Goal: Navigation & Orientation: Find specific page/section

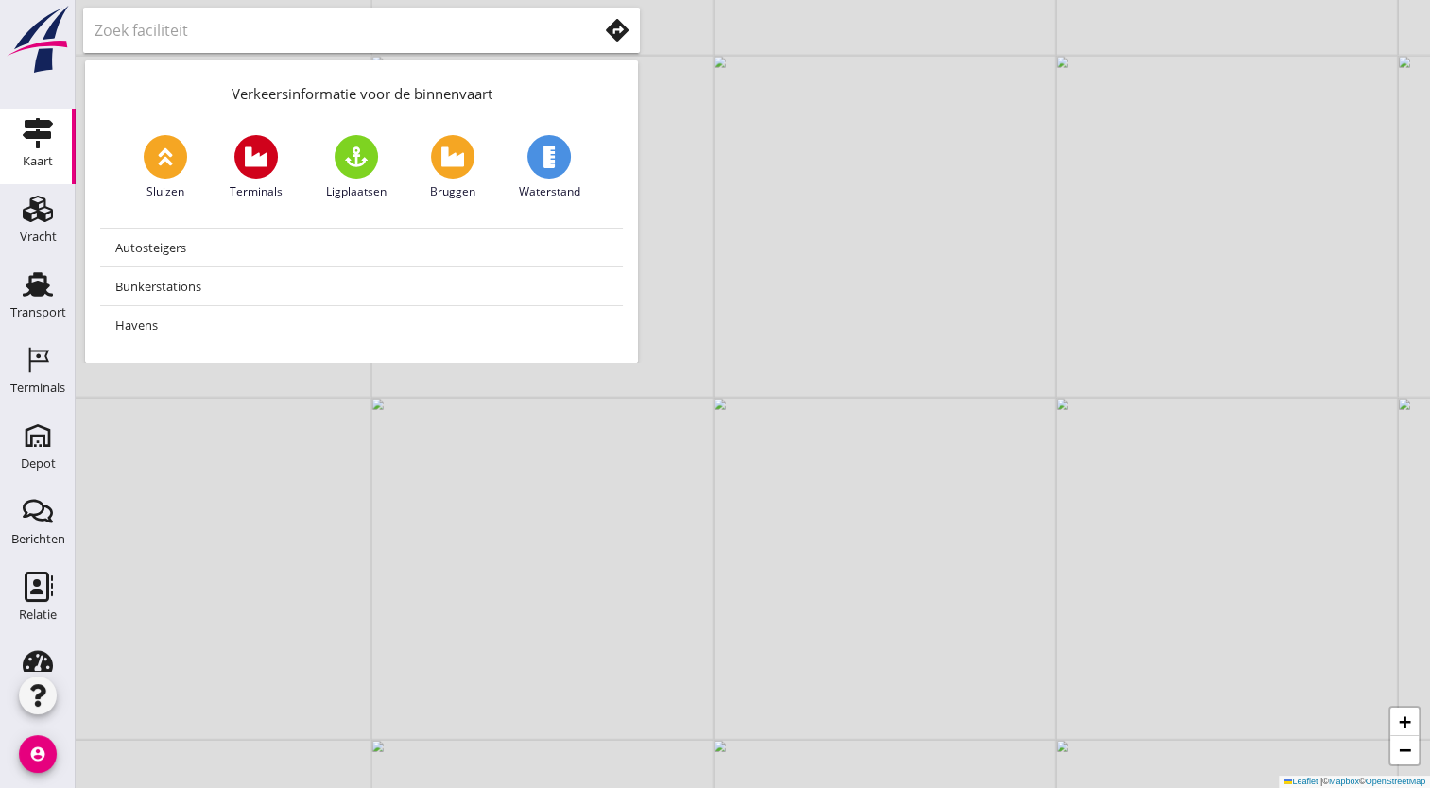
click at [788, 667] on div "+ − Leaflet | © Mapbox © OpenStreetMap" at bounding box center [753, 394] width 1354 height 788
drag, startPoint x: 552, startPoint y: 475, endPoint x: 755, endPoint y: 499, distance: 204.5
click at [755, 499] on div "+ − Leaflet | © Mapbox © OpenStreetMap" at bounding box center [753, 394] width 1354 height 788
drag, startPoint x: 799, startPoint y: 585, endPoint x: 759, endPoint y: 437, distance: 153.6
click at [759, 437] on div "+ − Leaflet | © Mapbox © OpenStreetMap" at bounding box center [753, 394] width 1354 height 788
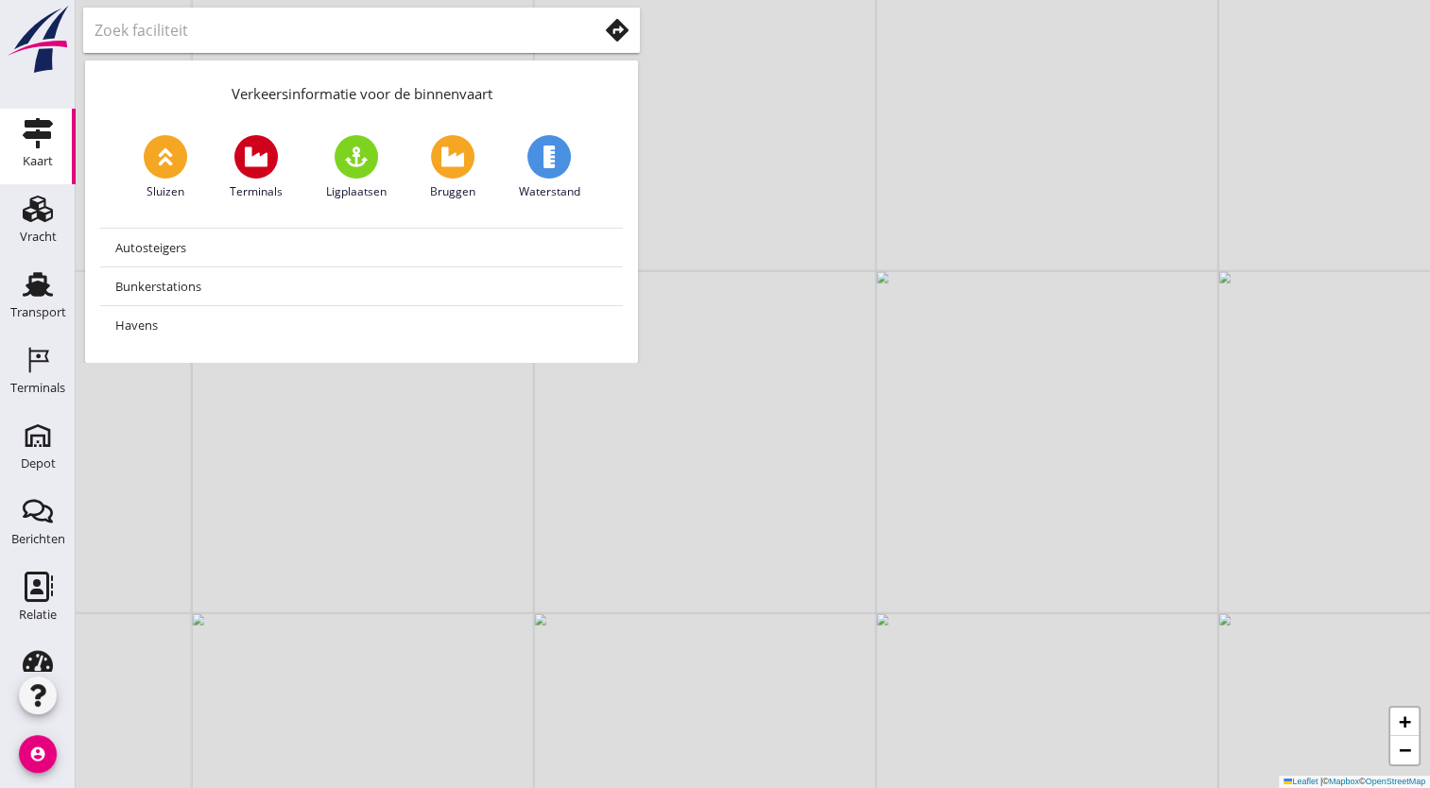
drag, startPoint x: 730, startPoint y: 466, endPoint x: 820, endPoint y: 202, distance: 278.5
drag, startPoint x: 820, startPoint y: 202, endPoint x: 728, endPoint y: 459, distance: 273.2
click at [728, 459] on div "+ − Leaflet | © Mapbox © OpenStreetMap" at bounding box center [753, 394] width 1354 height 788
drag, startPoint x: 701, startPoint y: 549, endPoint x: 820, endPoint y: 784, distance: 263.7
click at [820, 784] on div "+ − Leaflet | © Mapbox © OpenStreetMap" at bounding box center [753, 394] width 1354 height 788
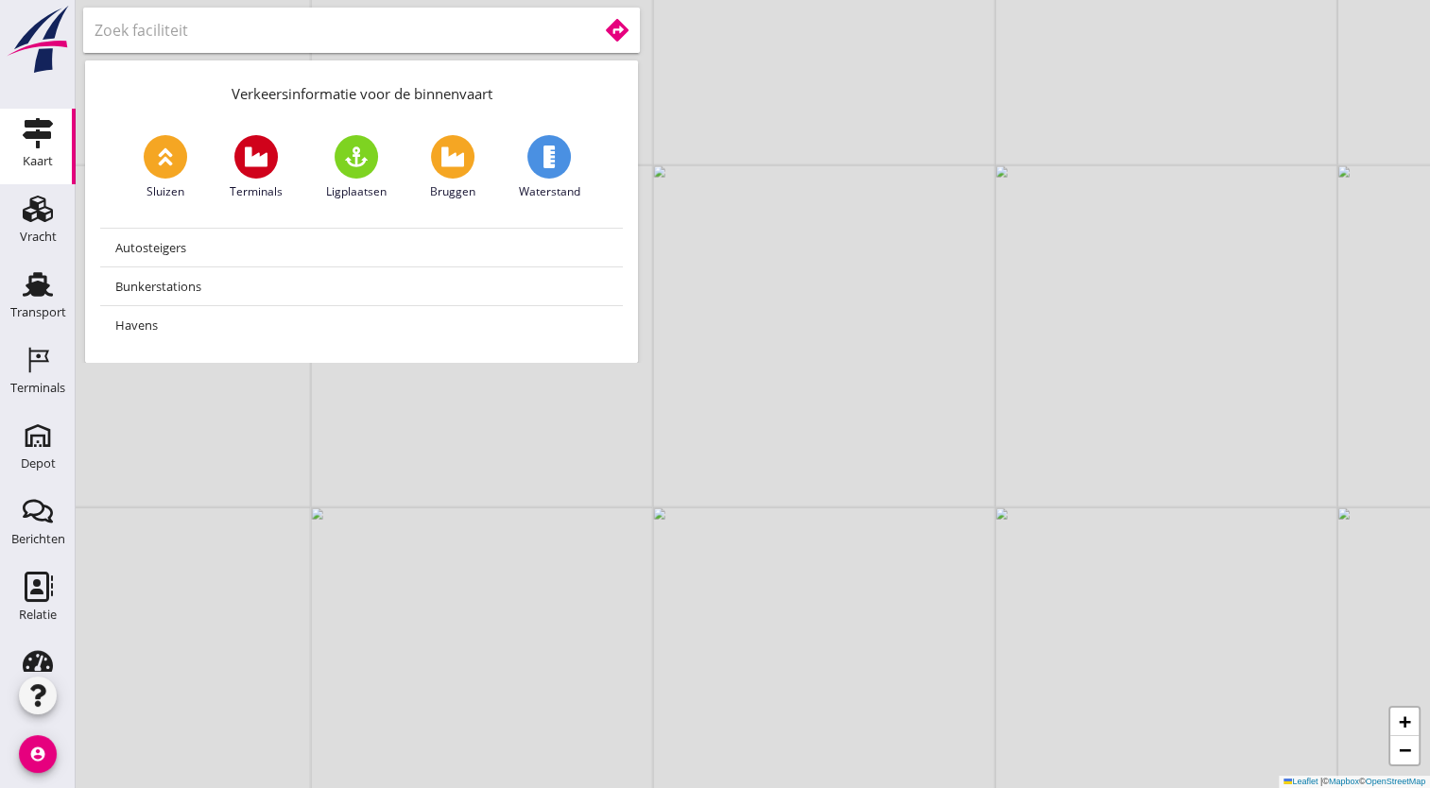
click at [564, 31] on input "text" at bounding box center [333, 30] width 476 height 30
click at [560, 74] on div "Verkeersinformatie voor de binnenvaart" at bounding box center [361, 90] width 553 height 60
drag, startPoint x: 560, startPoint y: 74, endPoint x: 616, endPoint y: 77, distance: 55.9
click at [605, 74] on div "Verkeersinformatie voor de binnenvaart" at bounding box center [361, 90] width 553 height 60
drag, startPoint x: 658, startPoint y: 202, endPoint x: 487, endPoint y: 372, distance: 241.2
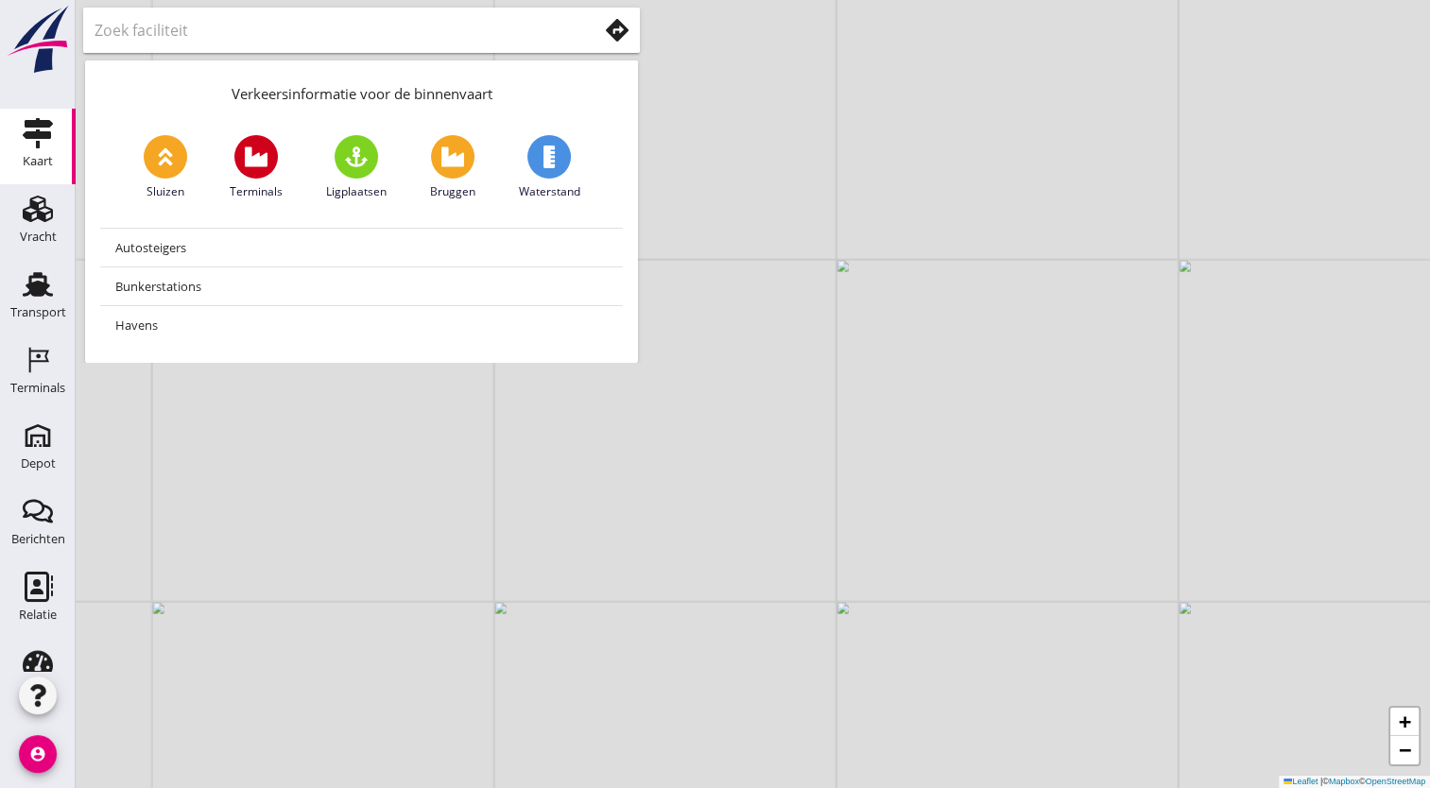
click at [487, 372] on div "+ − Leaflet | © Mapbox © OpenStreetMap" at bounding box center [753, 394] width 1354 height 788
drag, startPoint x: 662, startPoint y: 450, endPoint x: 716, endPoint y: 541, distance: 106.0
click at [716, 541] on div "+ − Leaflet | © Mapbox © OpenStreetMap" at bounding box center [753, 394] width 1354 height 788
click at [23, 203] on use at bounding box center [38, 209] width 30 height 26
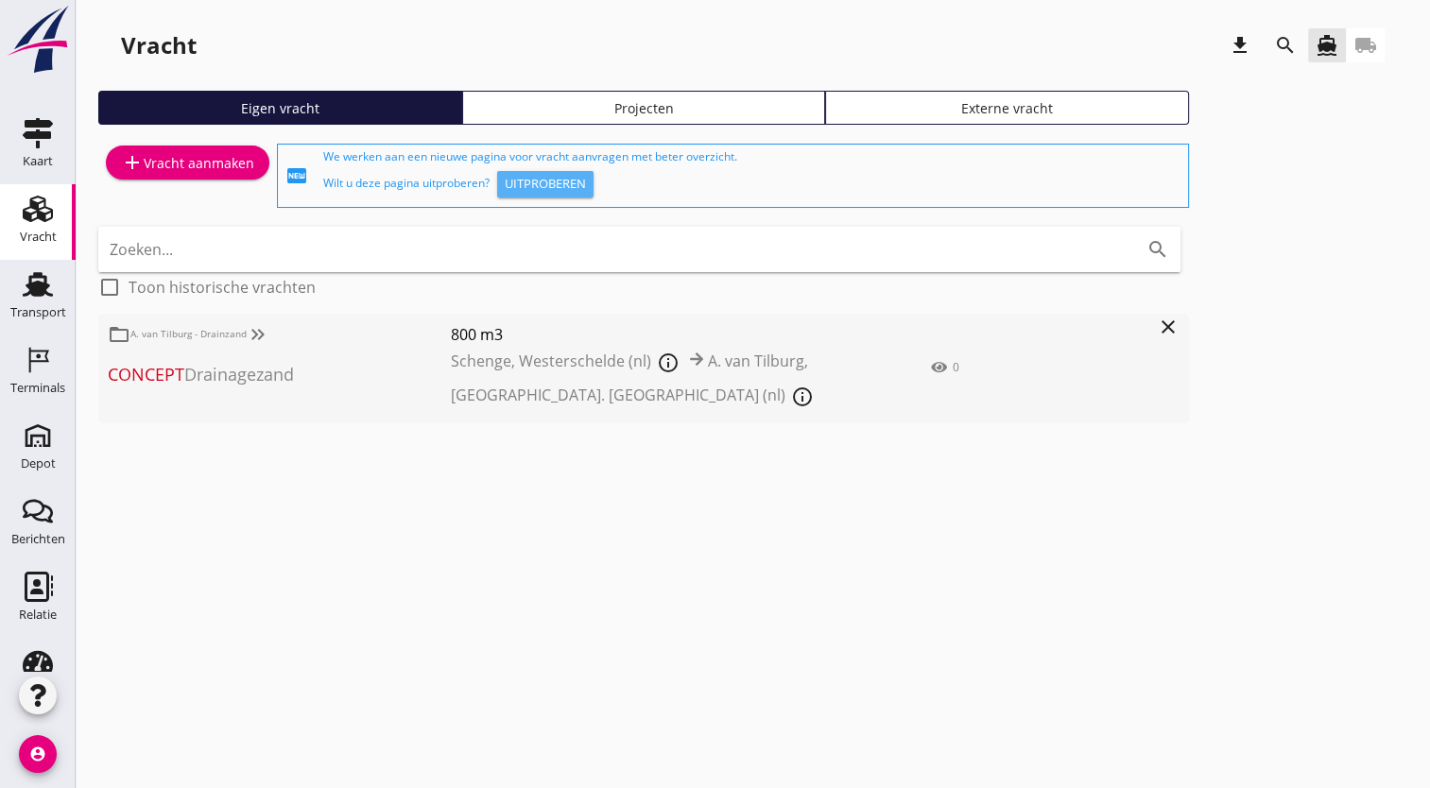
click at [572, 183] on div "Uitproberen" at bounding box center [545, 184] width 81 height 19
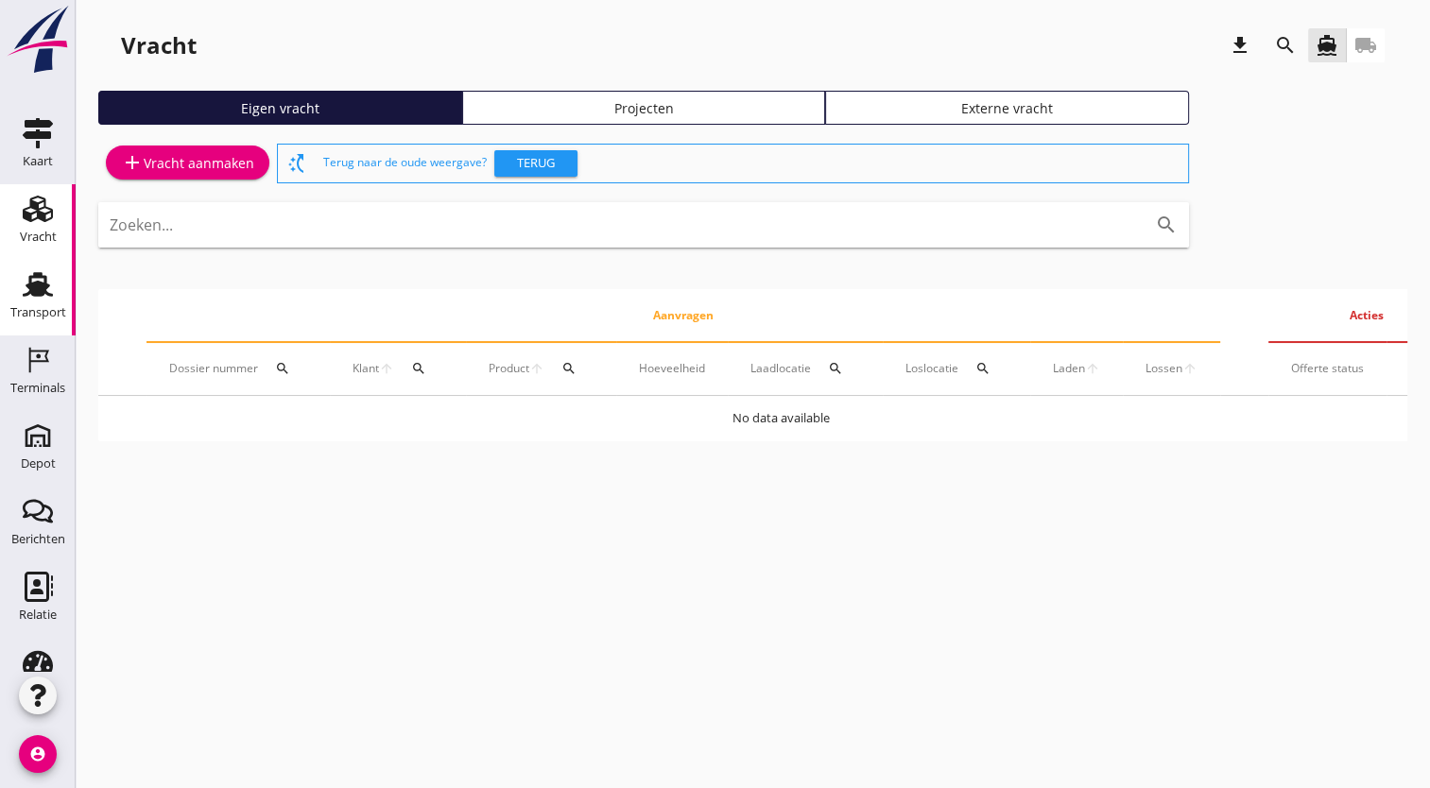
click at [29, 297] on icon "Transport" at bounding box center [38, 284] width 30 height 30
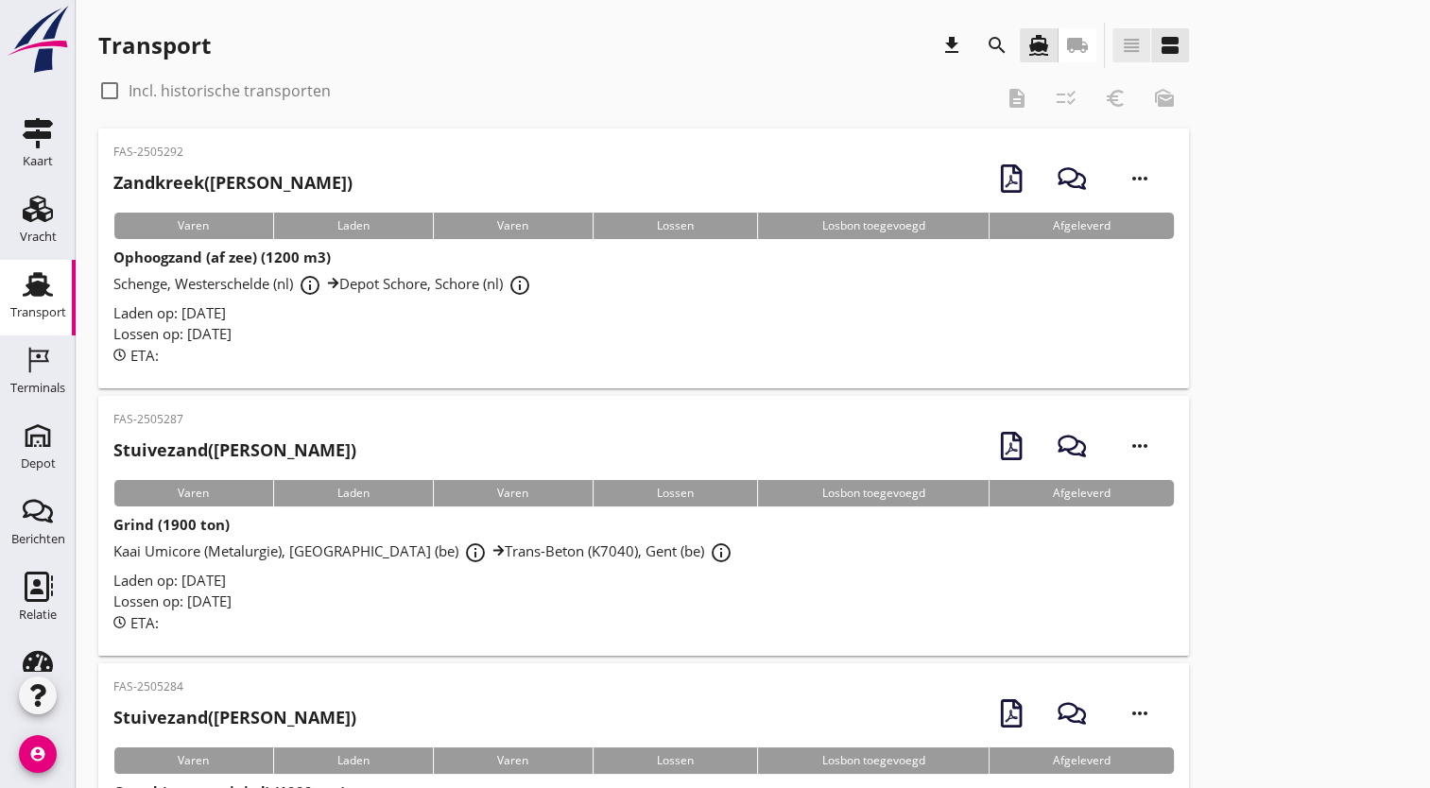
click at [1126, 39] on icon "view_headline" at bounding box center [1131, 45] width 23 height 23
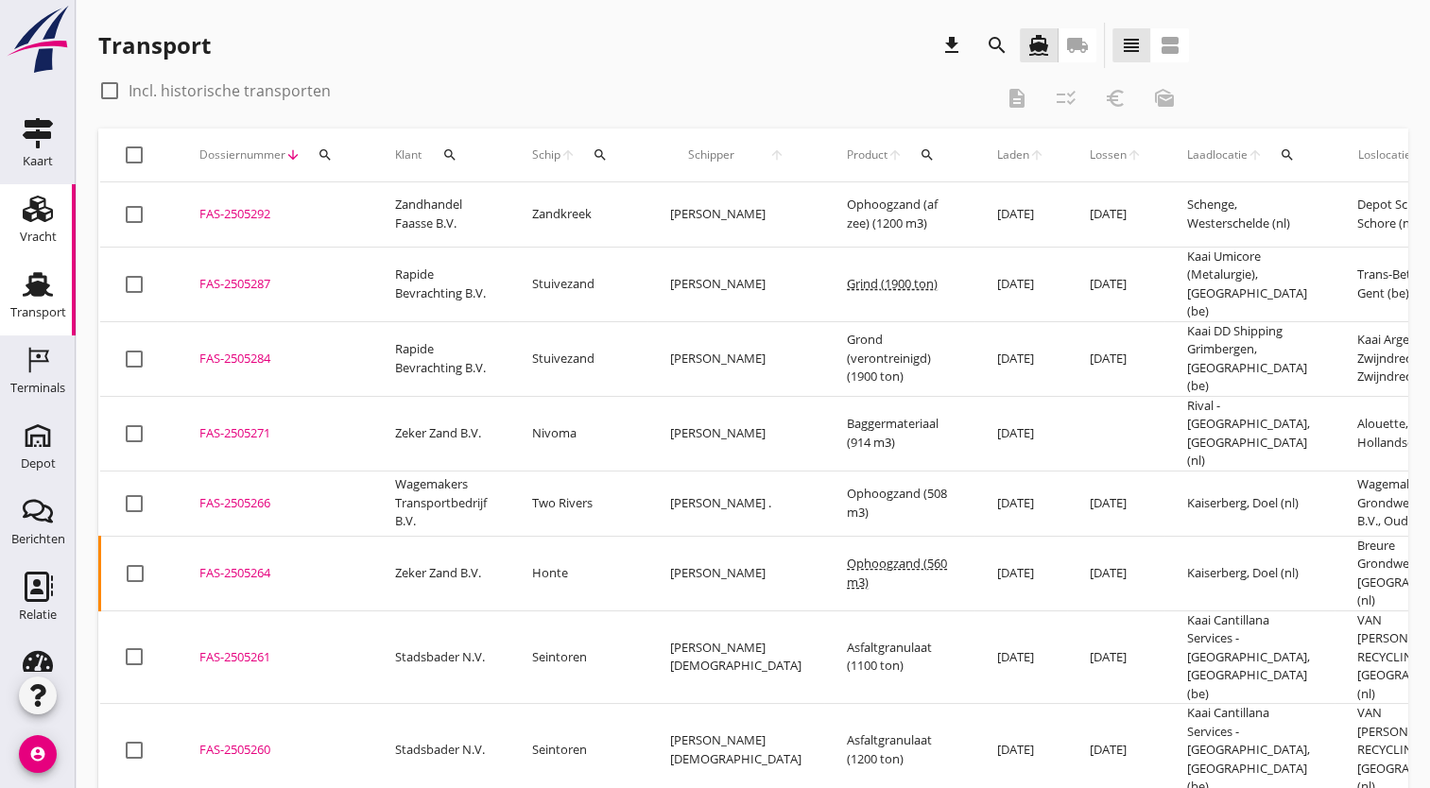
click at [0, 232] on html "Deel track en trace Vracht details Vracht aanpassen Schip wijzigen Vracht kopie…" at bounding box center [715, 475] width 1430 height 950
click at [58, 205] on div "Vracht Vracht" at bounding box center [38, 222] width 76 height 76
click at [7, 213] on link "Vracht Vracht" at bounding box center [38, 222] width 76 height 76
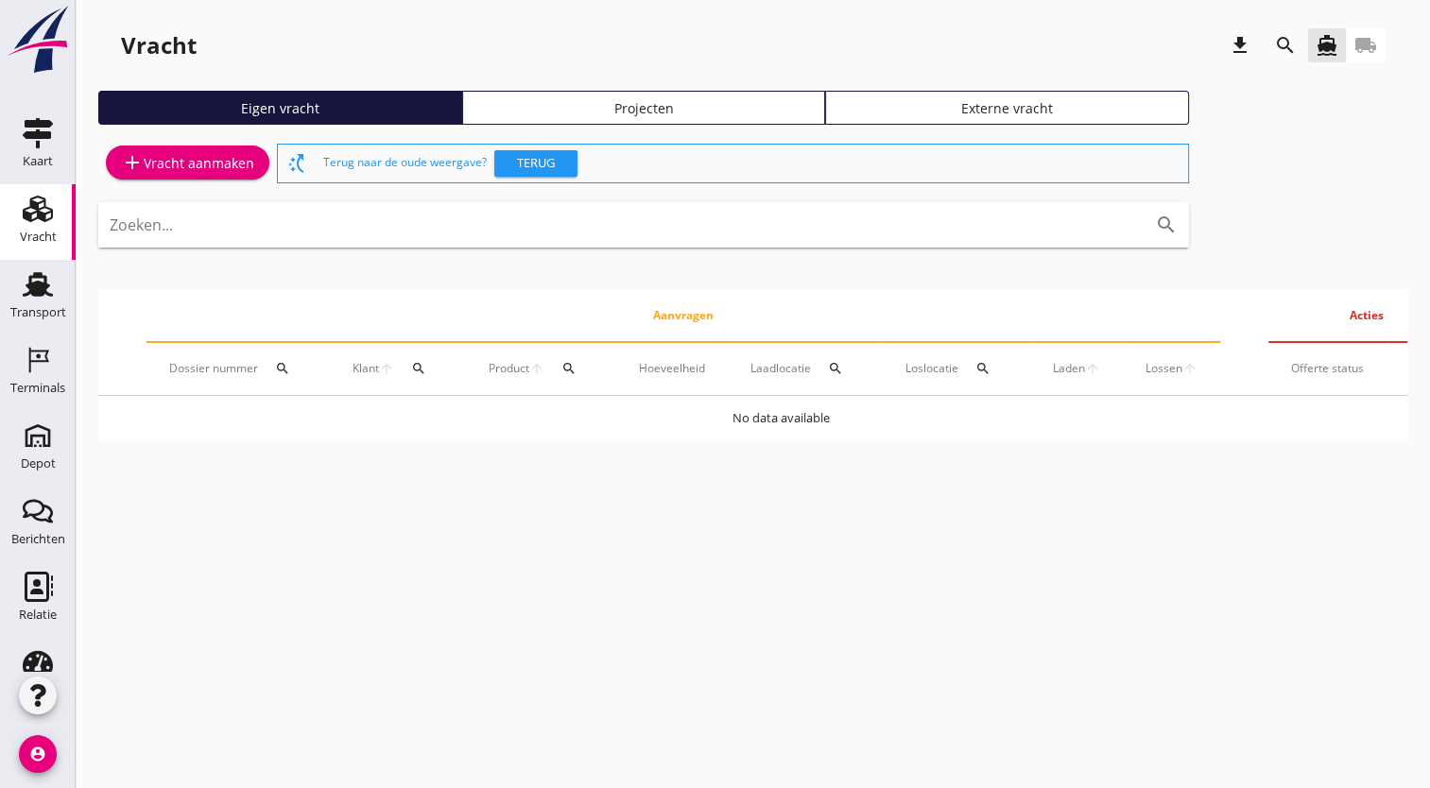
click at [483, 98] on div "Projecten" at bounding box center [644, 108] width 347 height 20
